Goal: Information Seeking & Learning: Learn about a topic

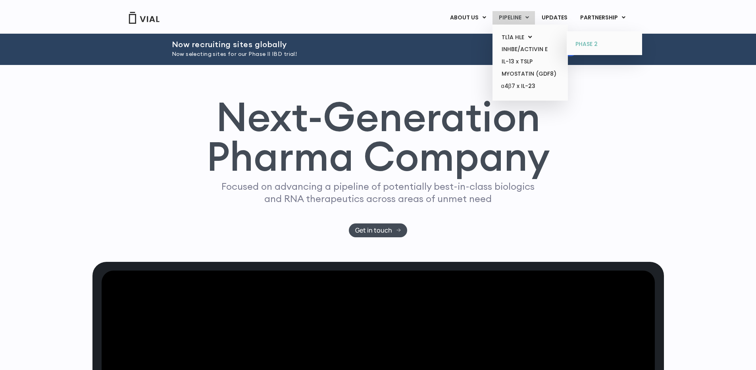
click at [584, 38] on link "PHASE 2" at bounding box center [603, 44] width 69 height 13
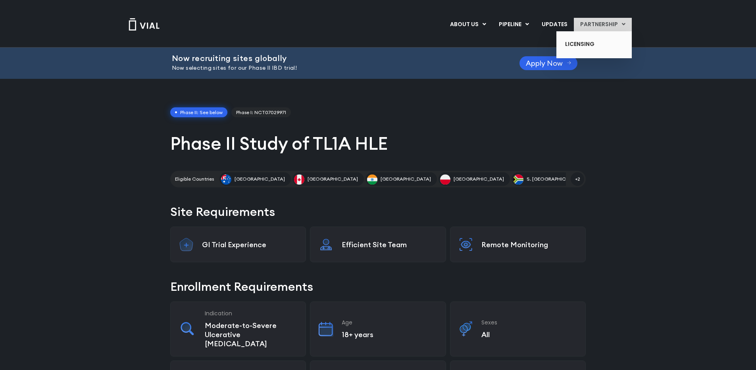
click at [589, 26] on link "PARTNERSHIP" at bounding box center [603, 24] width 58 height 13
click at [580, 44] on link "LICENSING" at bounding box center [588, 44] width 58 height 13
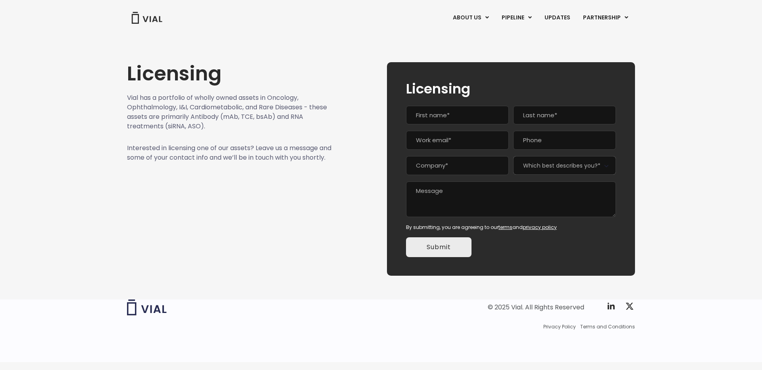
click at [150, 13] on img at bounding box center [147, 18] width 32 height 12
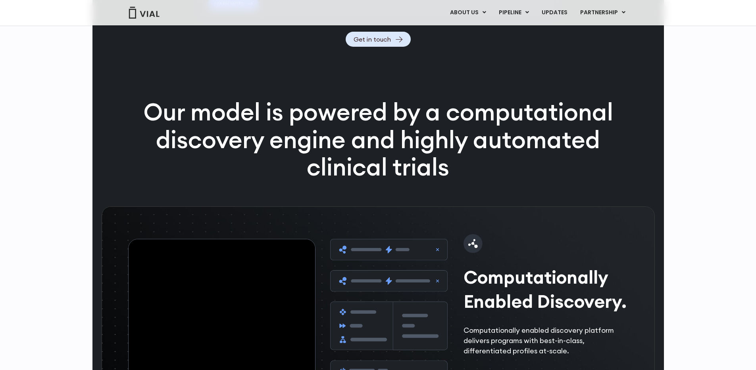
scroll to position [1061, 0]
